Goal: Information Seeking & Learning: Learn about a topic

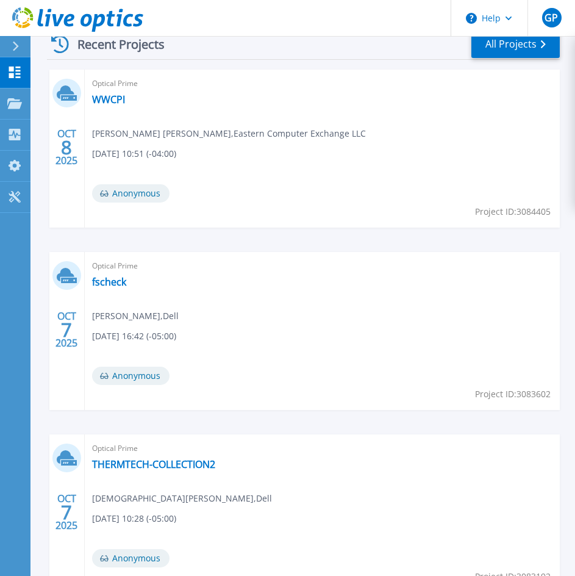
scroll to position [366, 0]
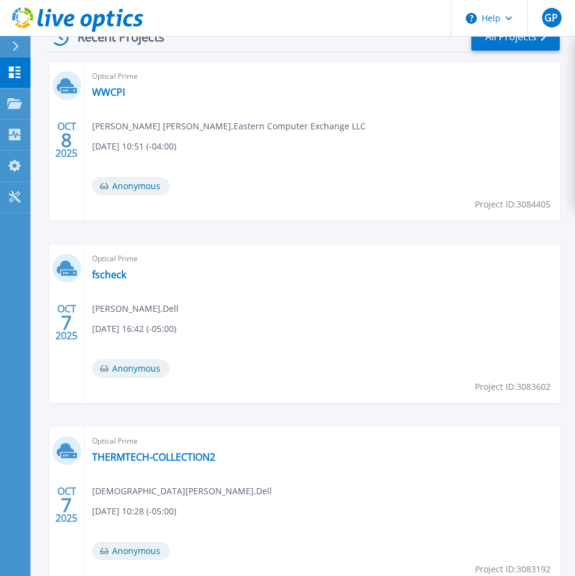
click at [114, 266] on div "Optical Prime fscheck Kaylee Martinez , Dell 10/07/2025, 16:42 (-05:00) Anonymo…" at bounding box center [322, 324] width 475 height 158
click at [111, 271] on link "fscheck" at bounding box center [109, 275] width 34 height 12
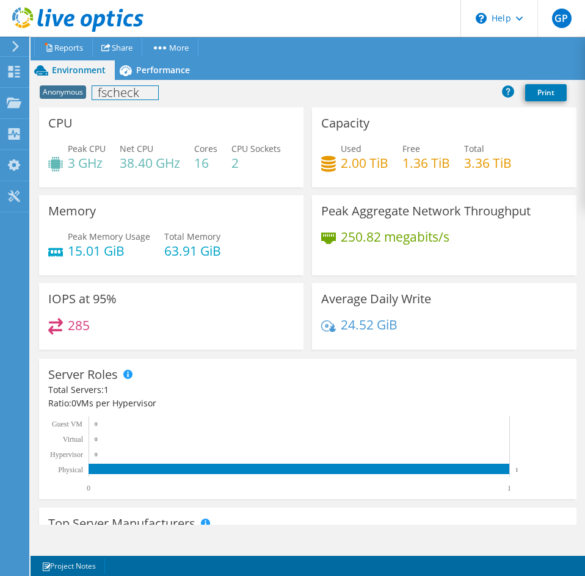
click at [134, 86] on h1 "fscheck" at bounding box center [125, 92] width 66 height 13
drag, startPoint x: 146, startPoint y: 81, endPoint x: 149, endPoint y: 73, distance: 7.9
click at [146, 80] on div "Anonymous fscheck Print" at bounding box center [308, 93] width 554 height 27
click at [149, 71] on span "Performance" at bounding box center [163, 70] width 54 height 12
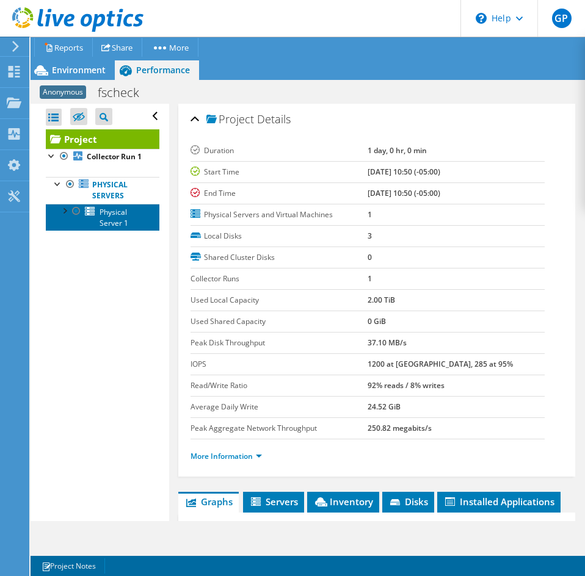
click at [132, 229] on link "Physical Server 1" at bounding box center [103, 217] width 114 height 27
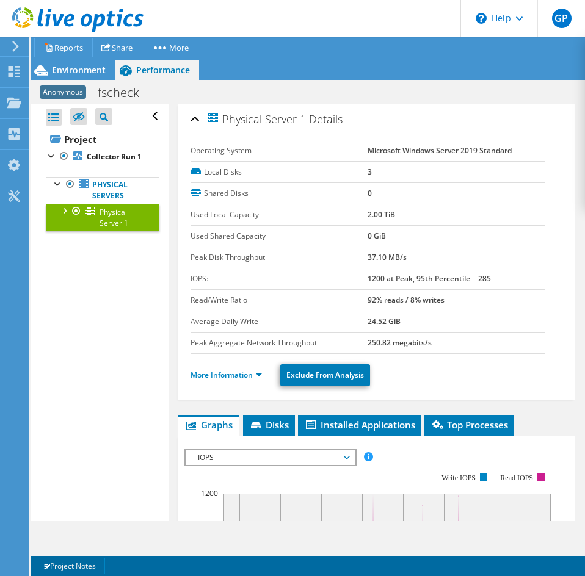
scroll to position [183, 0]
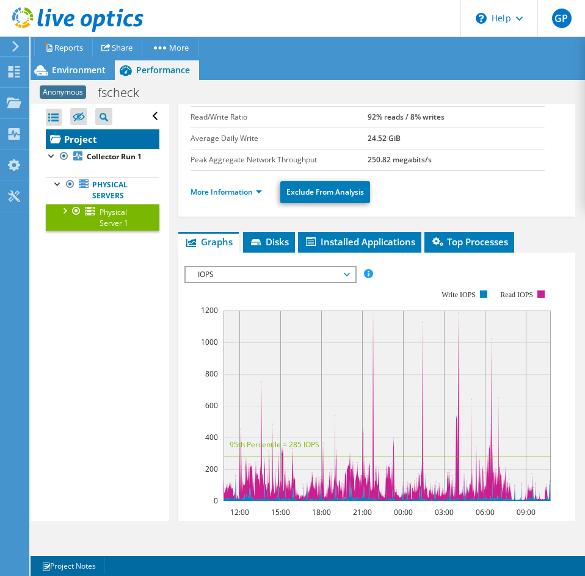
click at [135, 139] on link "Project" at bounding box center [103, 139] width 114 height 20
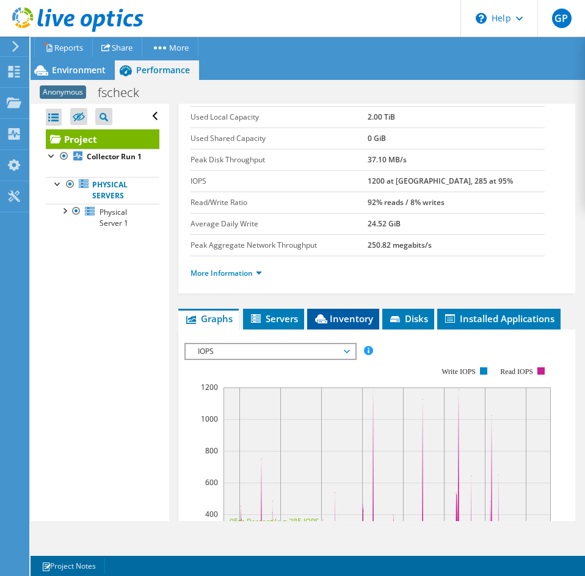
click at [345, 314] on span "Inventory" at bounding box center [343, 318] width 60 height 12
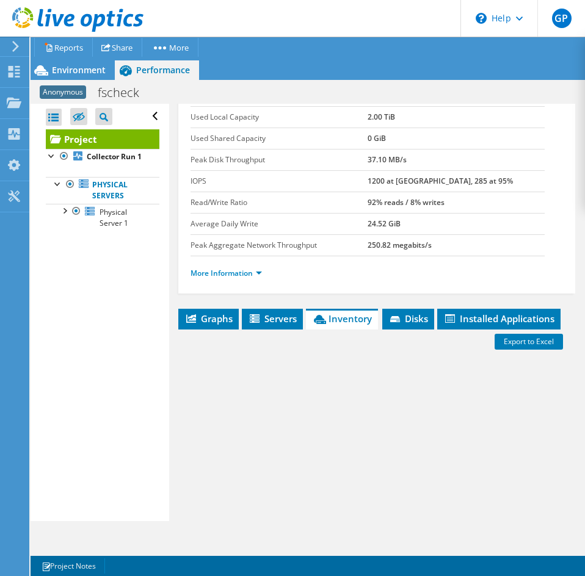
scroll to position [297, 0]
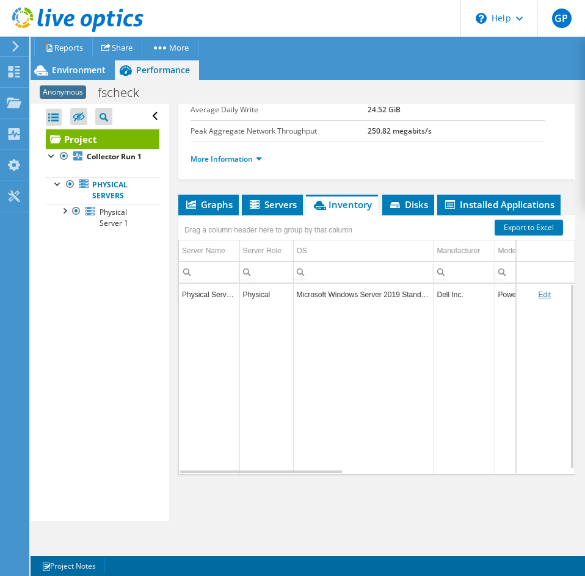
drag, startPoint x: 313, startPoint y: 468, endPoint x: 376, endPoint y: 468, distance: 62.9
click at [376, 468] on td "Data grid" at bounding box center [363, 389] width 140 height 168
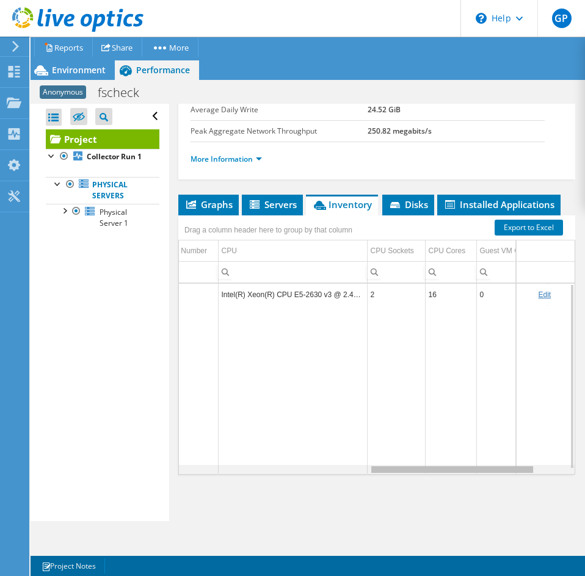
scroll to position [0, 463]
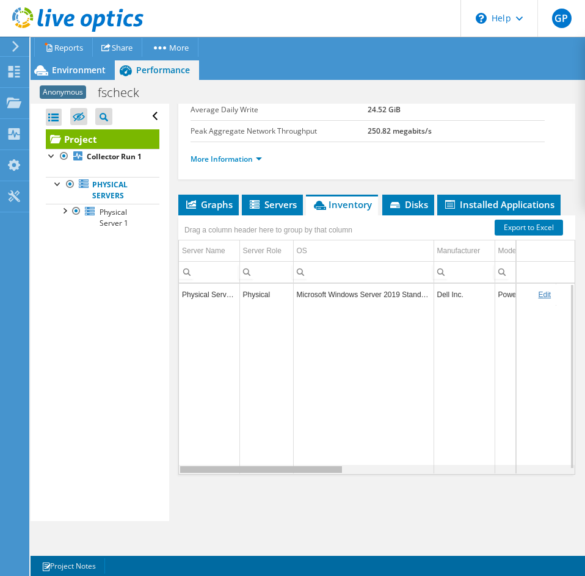
drag, startPoint x: 319, startPoint y: 469, endPoint x: 173, endPoint y: 445, distance: 147.7
click at [173, 445] on body "GP End User [PERSON_NAME] [EMAIL_ADDRESS][DOMAIN_NAME] Eastern Computer Exchang…" at bounding box center [292, 288] width 585 height 576
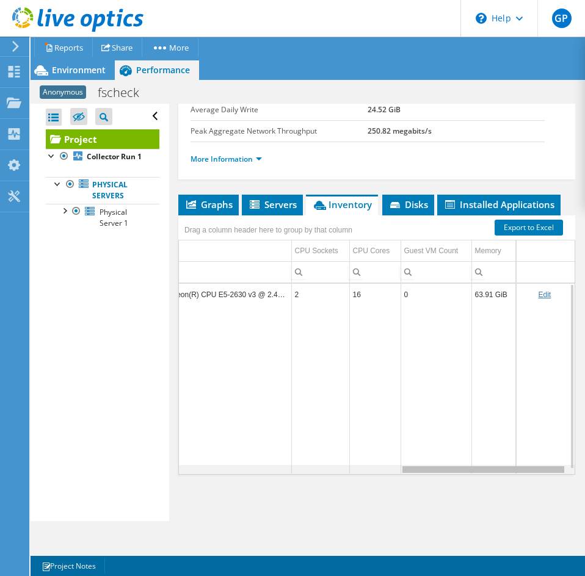
drag, startPoint x: 258, startPoint y: 469, endPoint x: 517, endPoint y: 451, distance: 260.6
click at [517, 451] on body "GP End User [PERSON_NAME] [EMAIL_ADDRESS][DOMAIN_NAME] Eastern Computer Exchang…" at bounding box center [292, 288] width 585 height 576
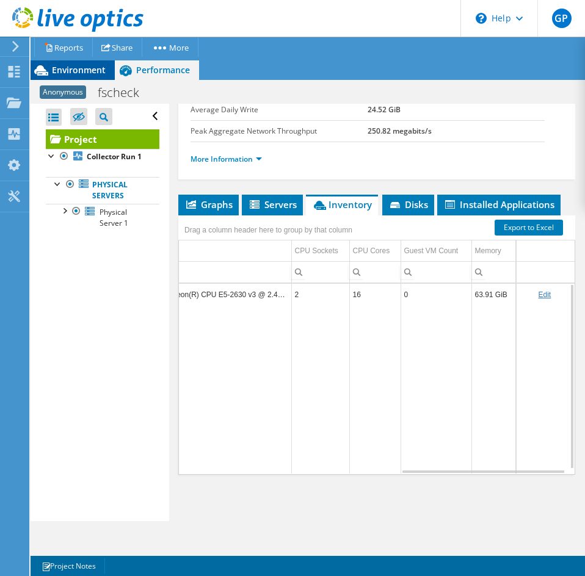
click at [84, 73] on span "Environment" at bounding box center [79, 70] width 54 height 12
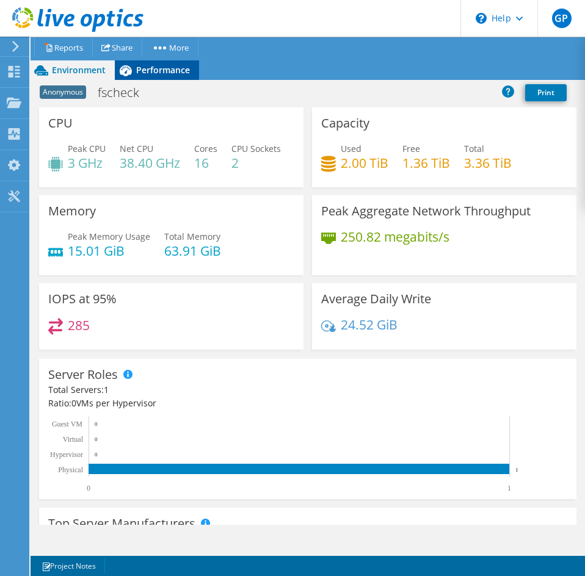
click at [164, 75] on span "Performance" at bounding box center [163, 70] width 54 height 12
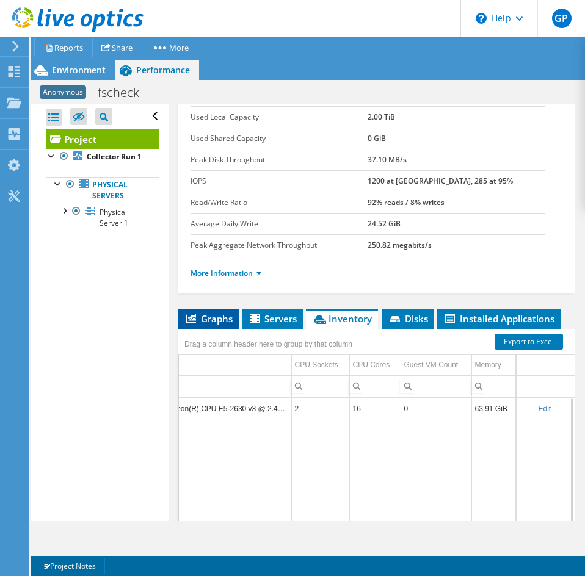
click at [217, 326] on li "Graphs" at bounding box center [208, 319] width 60 height 21
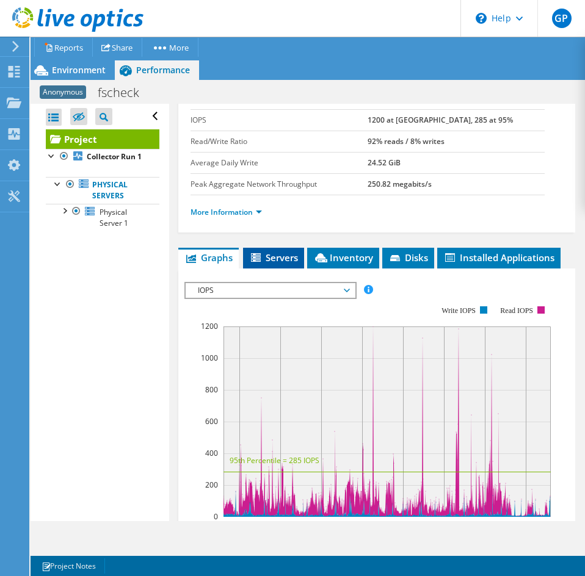
click at [279, 254] on span "Servers" at bounding box center [273, 257] width 49 height 12
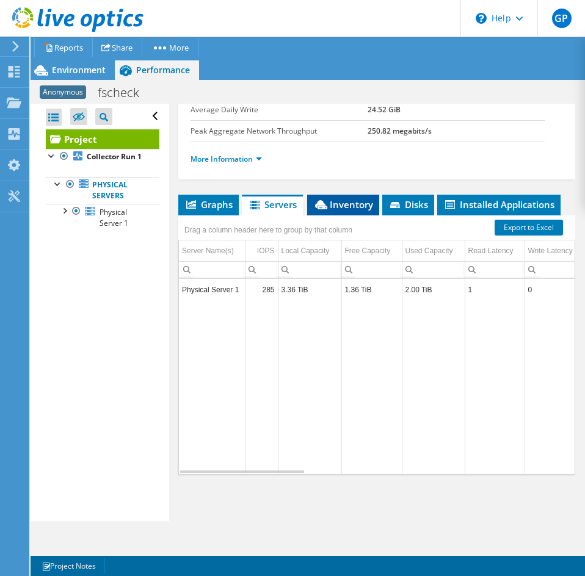
click at [329, 208] on span "Inventory" at bounding box center [343, 204] width 60 height 12
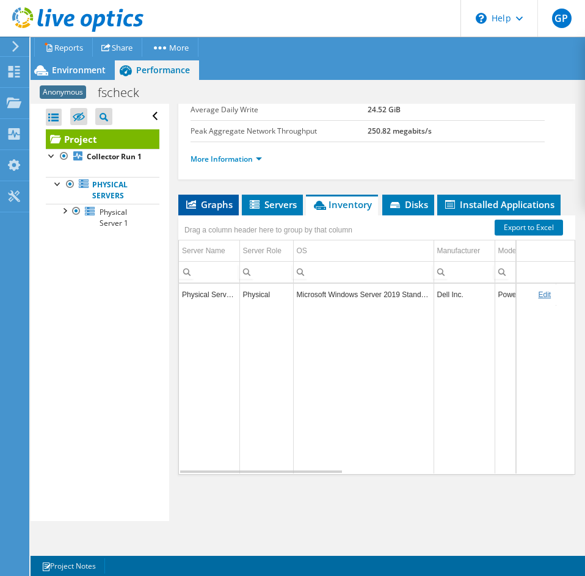
click at [217, 208] on span "Graphs" at bounding box center [208, 204] width 48 height 12
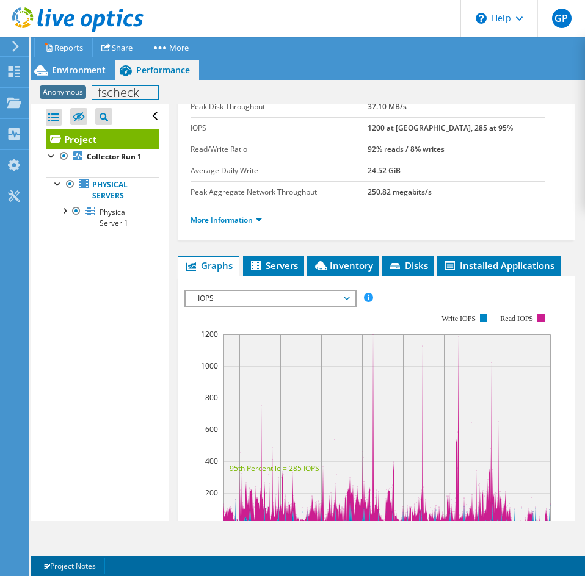
click at [94, 82] on div "Anonymous fscheck Print" at bounding box center [308, 92] width 554 height 23
click at [96, 72] on span "Environment" at bounding box center [79, 70] width 54 height 12
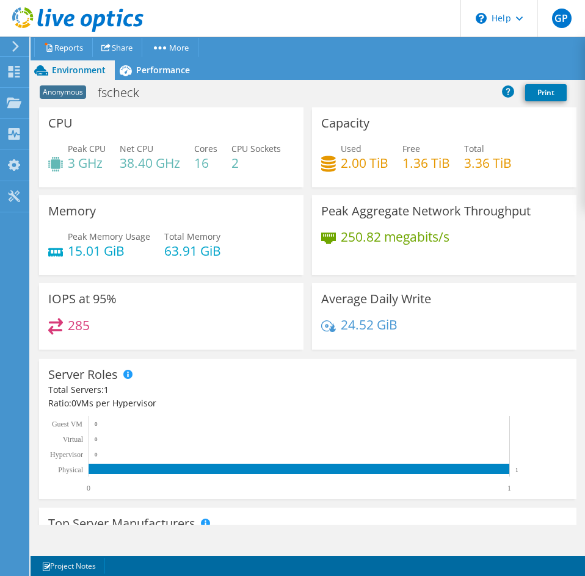
click at [240, 71] on div "Environment Performance Upgrades" at bounding box center [308, 70] width 554 height 20
click at [167, 71] on span "Performance" at bounding box center [163, 70] width 54 height 12
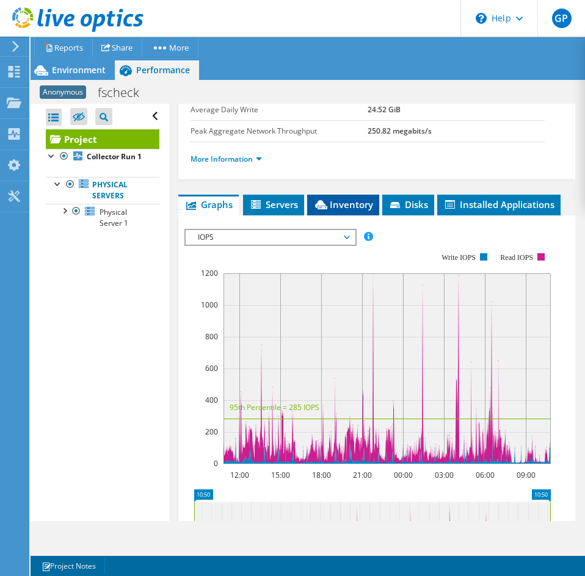
click at [341, 199] on span "Inventory" at bounding box center [343, 204] width 60 height 12
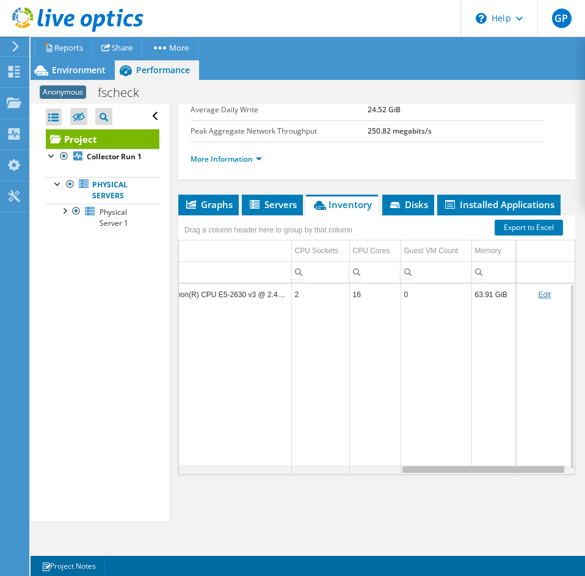
drag, startPoint x: 312, startPoint y: 467, endPoint x: 569, endPoint y: 395, distance: 266.4
click at [569, 395] on body "GP End User [PERSON_NAME] [EMAIL_ADDRESS][DOMAIN_NAME] Eastern Computer Exchang…" at bounding box center [292, 288] width 585 height 576
click at [423, 202] on span "Disks" at bounding box center [408, 204] width 40 height 12
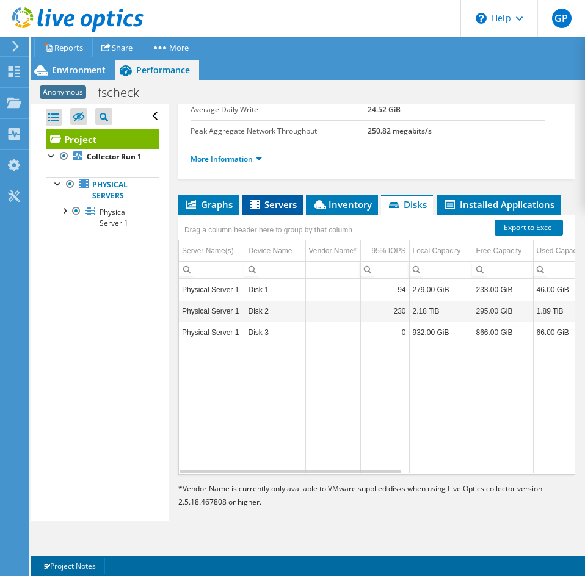
click at [282, 204] on span "Servers" at bounding box center [272, 204] width 49 height 12
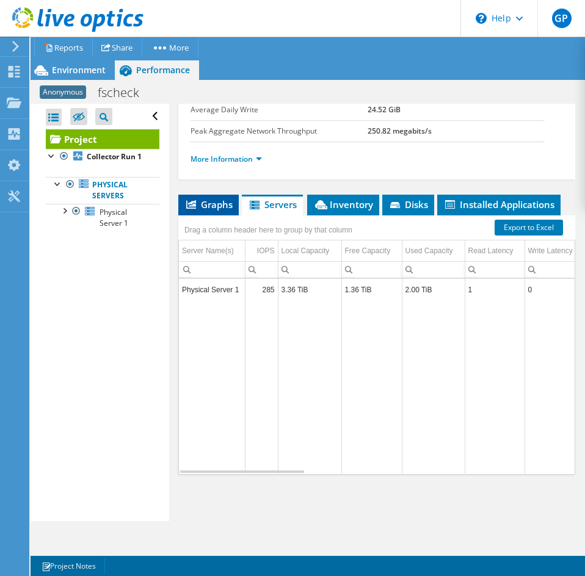
click at [198, 204] on span "Graphs" at bounding box center [208, 204] width 48 height 12
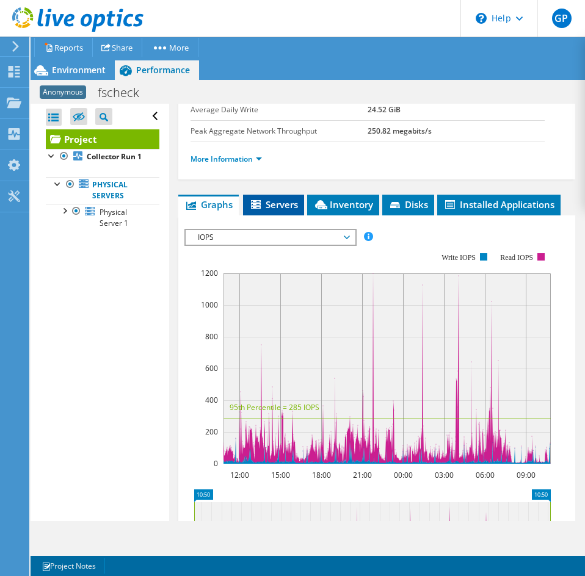
click at [290, 202] on span "Servers" at bounding box center [273, 204] width 49 height 12
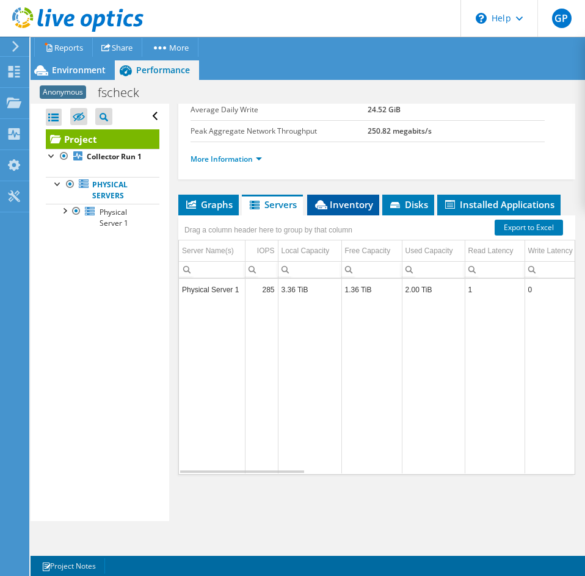
click at [343, 203] on span "Inventory" at bounding box center [343, 204] width 60 height 12
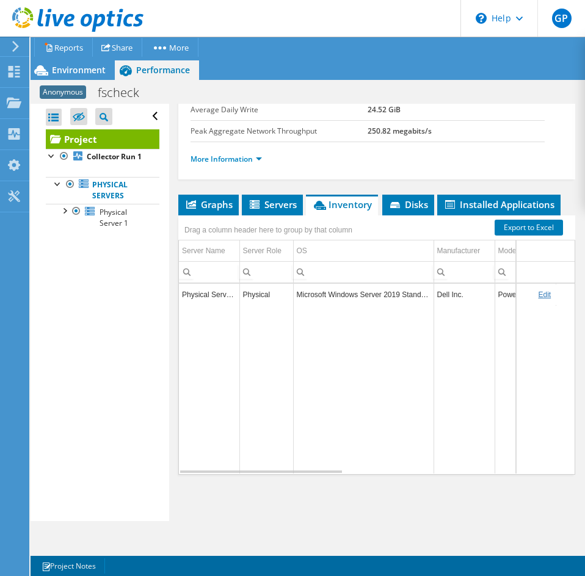
click at [204, 192] on div "Project Details Duration 1 day, 0 hr, 0 min Start Time [DATE] 10:50 (-05:00) En…" at bounding box center [376, 164] width 415 height 715
click at [93, 76] on div "Environment" at bounding box center [73, 70] width 84 height 20
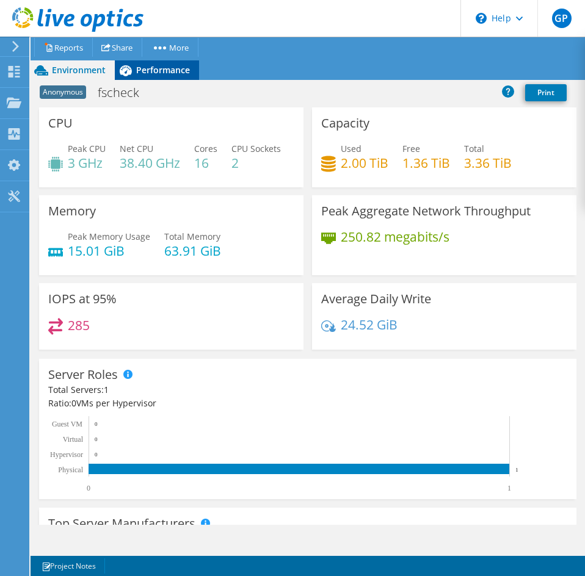
click at [167, 68] on span "Performance" at bounding box center [163, 70] width 54 height 12
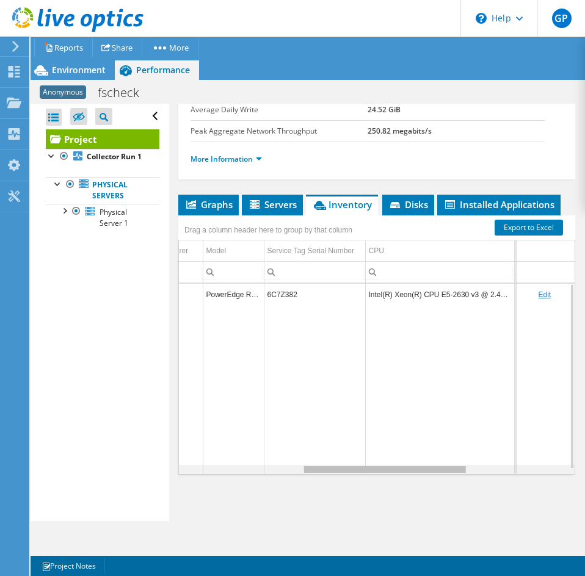
scroll to position [0, 309]
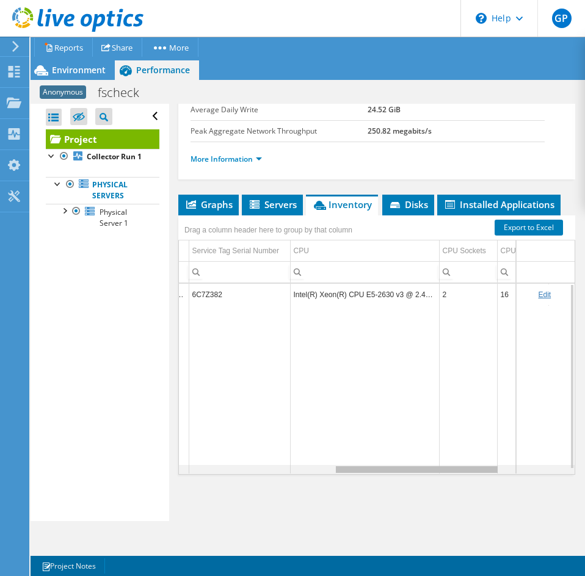
drag, startPoint x: 332, startPoint y: 473, endPoint x: 496, endPoint y: 441, distance: 167.2
click at [496, 441] on body "GP End User [PERSON_NAME] [EMAIL_ADDRESS][DOMAIN_NAME] Eastern Computer Exchang…" at bounding box center [292, 288] width 585 height 576
click at [424, 297] on td "Intel(R) Xeon(R) CPU E5-2630 v3 @ 2.40GHz" at bounding box center [364, 294] width 149 height 21
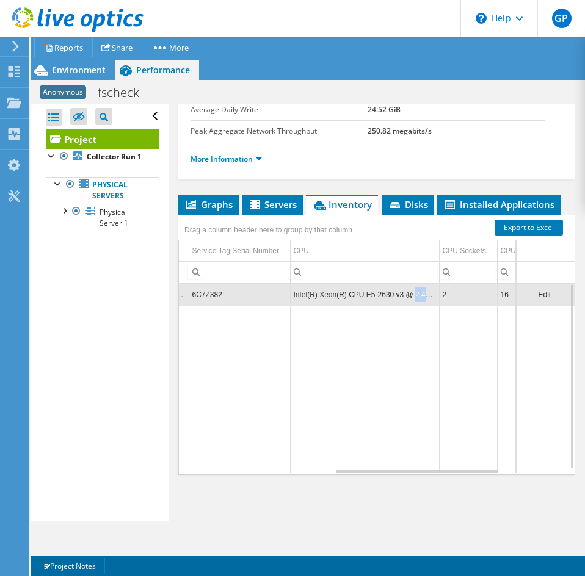
click at [424, 297] on td "Intel(R) Xeon(R) CPU E5-2630 v3 @ 2.40GHz" at bounding box center [364, 294] width 149 height 21
click at [427, 319] on td "Data grid" at bounding box center [364, 389] width 149 height 168
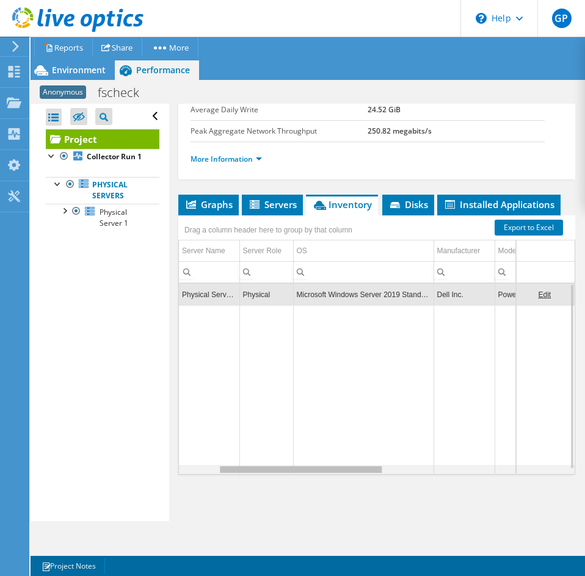
drag, startPoint x: 459, startPoint y: 470, endPoint x: 264, endPoint y: 451, distance: 195.6
click at [264, 451] on body "GP End User [PERSON_NAME] [EMAIL_ADDRESS][DOMAIN_NAME] Eastern Computer Exchang…" at bounding box center [292, 288] width 585 height 576
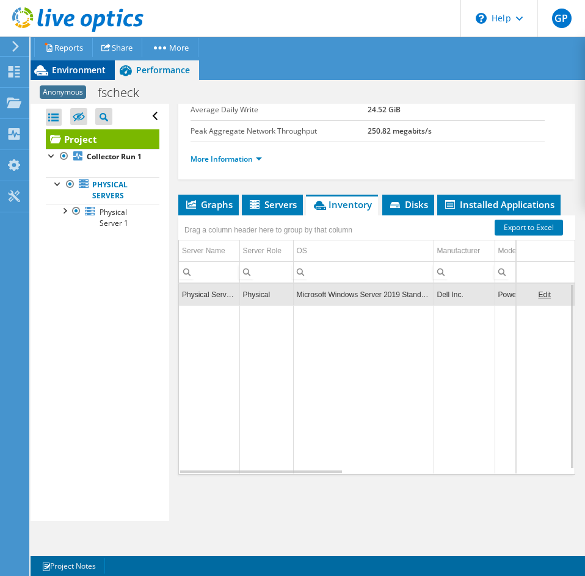
click at [70, 70] on span "Environment" at bounding box center [79, 70] width 54 height 12
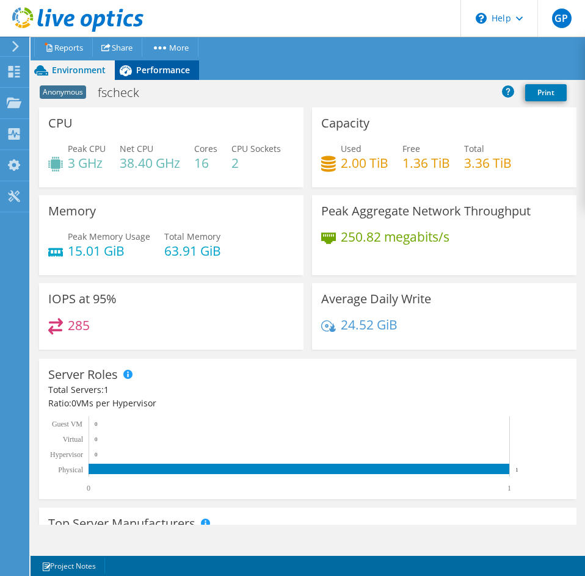
click at [153, 71] on span "Performance" at bounding box center [163, 70] width 54 height 12
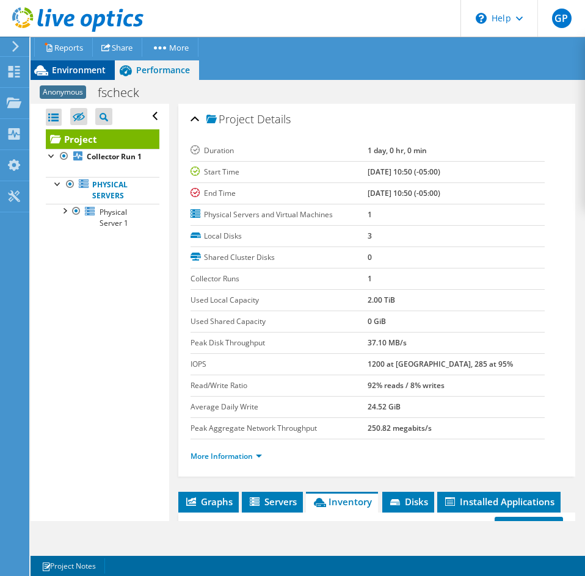
click at [73, 64] on span "Environment" at bounding box center [79, 70] width 54 height 12
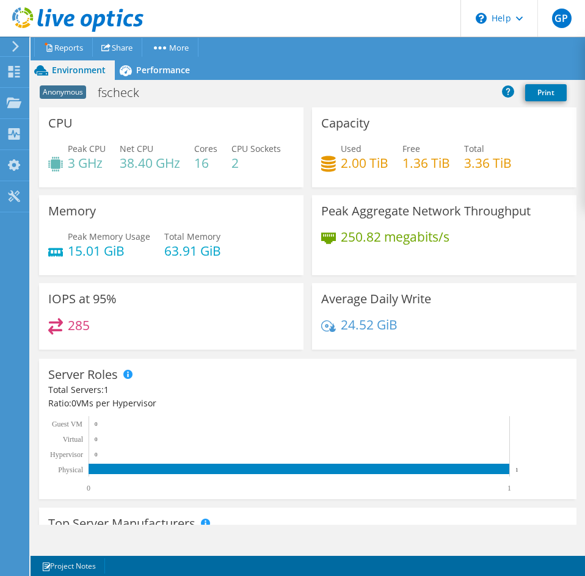
click at [464, 160] on h4 "3.36 TiB" at bounding box center [488, 162] width 48 height 13
click at [472, 160] on h4 "3.36 TiB" at bounding box center [488, 162] width 48 height 13
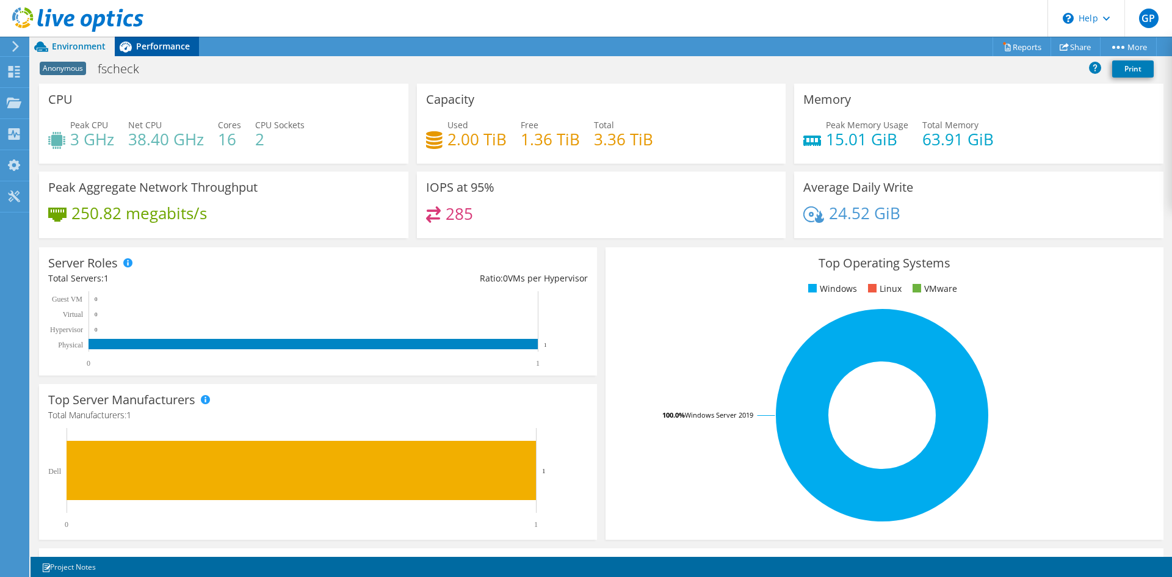
click at [150, 54] on div "Performance" at bounding box center [157, 47] width 84 height 20
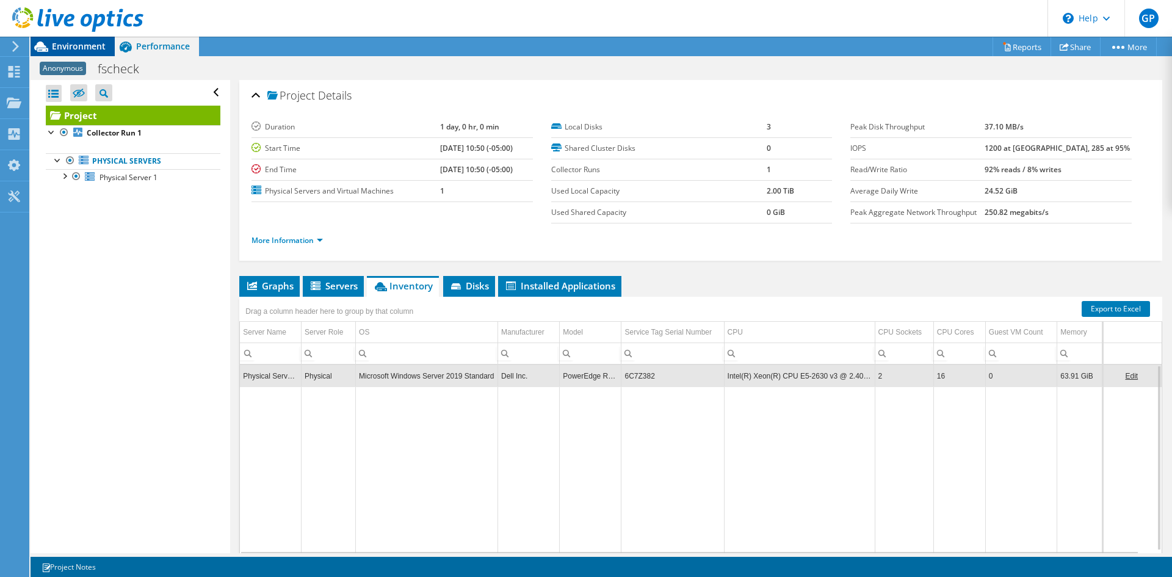
click at [80, 49] on span "Environment" at bounding box center [79, 46] width 54 height 12
